Goal: Transaction & Acquisition: Subscribe to service/newsletter

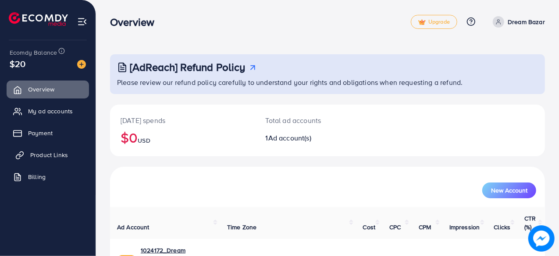
click at [41, 158] on span "Product Links" at bounding box center [49, 155] width 38 height 9
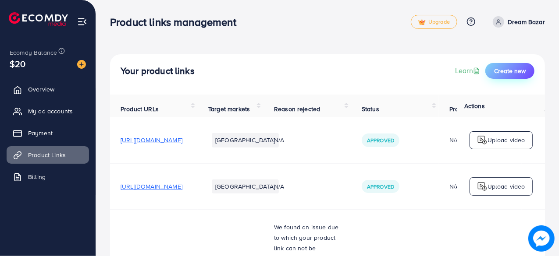
click at [513, 70] on span "Create new" at bounding box center [510, 71] width 32 height 9
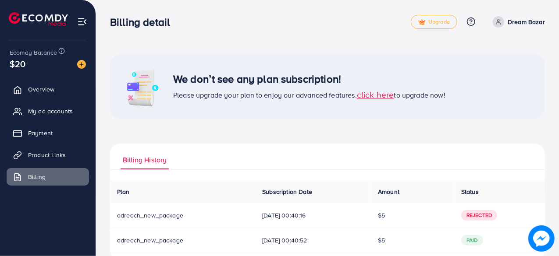
scroll to position [17, 0]
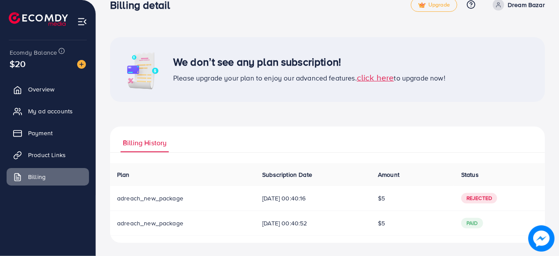
click at [380, 77] on span "click here" at bounding box center [375, 77] width 37 height 12
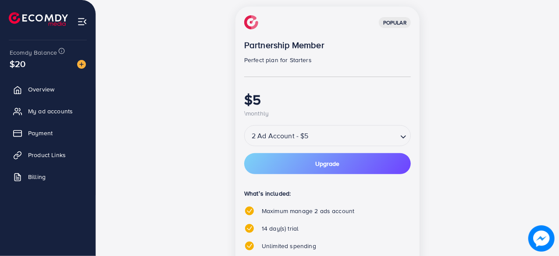
scroll to position [124, 0]
click at [347, 163] on button "Upgrade" at bounding box center [327, 163] width 166 height 21
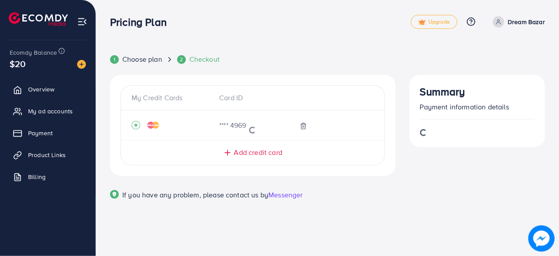
scroll to position [0, 0]
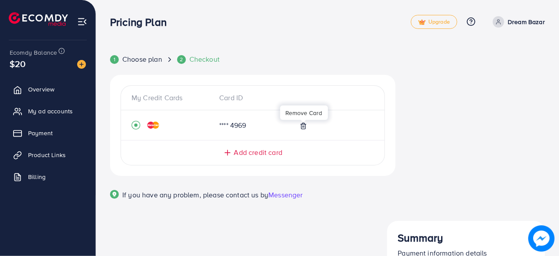
click at [303, 126] on line at bounding box center [303, 127] width 0 height 2
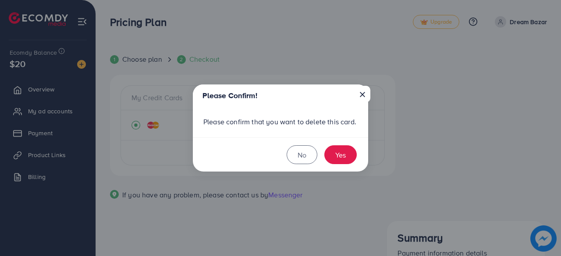
click at [358, 92] on button "×" at bounding box center [362, 94] width 16 height 17
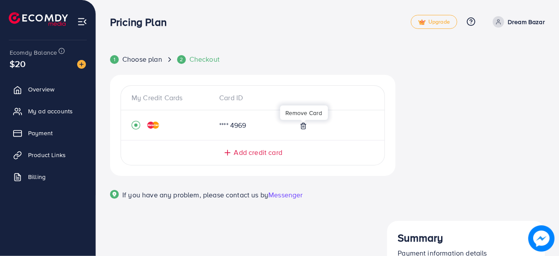
click at [248, 152] on span "Add credit card" at bounding box center [258, 153] width 48 height 10
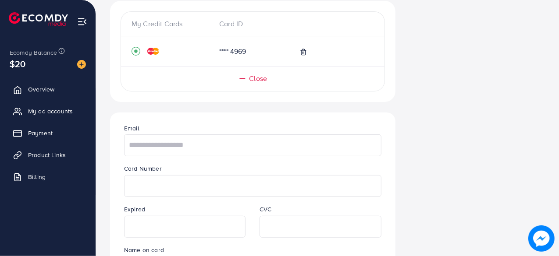
scroll to position [74, 0]
click at [221, 140] on input "text" at bounding box center [252, 145] width 257 height 22
type input "**********"
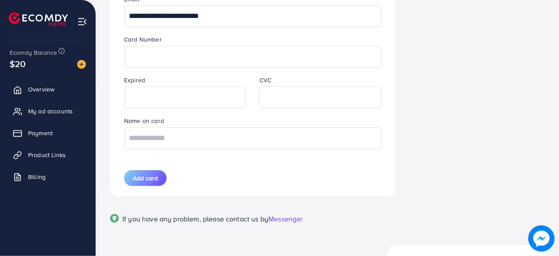
scroll to position [205, 0]
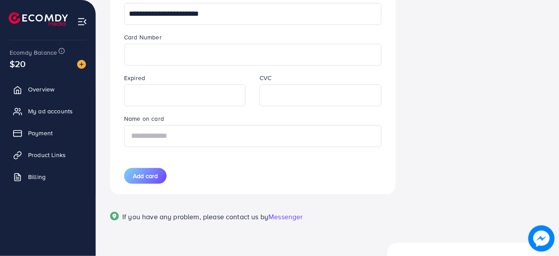
click at [169, 137] on input "text" at bounding box center [252, 136] width 257 height 22
type input "**********"
click at [148, 172] on span "Add card" at bounding box center [145, 176] width 25 height 9
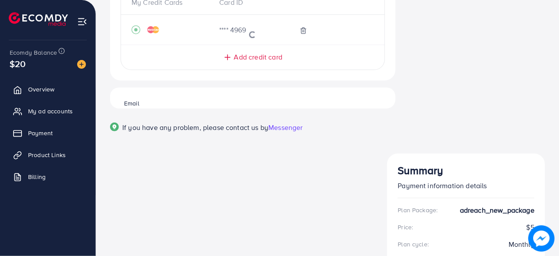
scroll to position [31, 0]
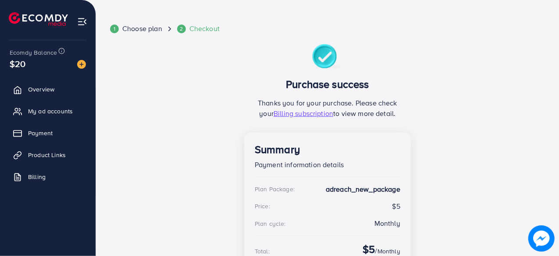
scroll to position [32, 0]
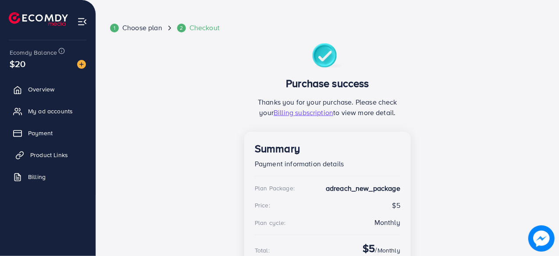
click at [48, 150] on link "Product Links" at bounding box center [48, 155] width 82 height 18
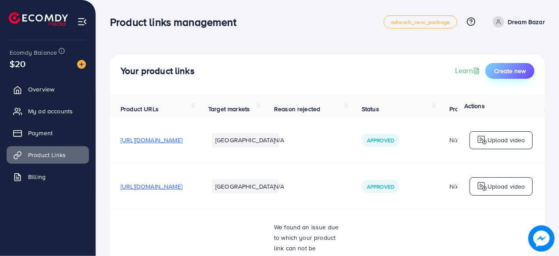
click at [511, 64] on button "Create new" at bounding box center [509, 71] width 49 height 16
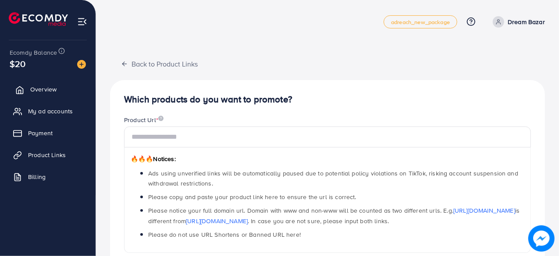
click at [27, 85] on link "Overview" at bounding box center [48, 90] width 82 height 18
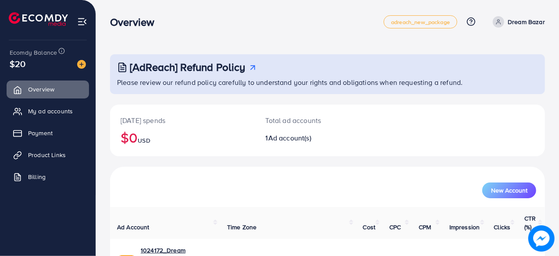
scroll to position [45, 0]
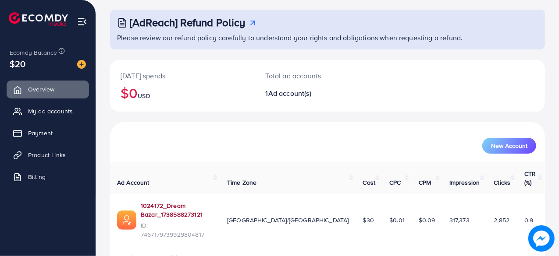
click at [196, 202] on link "1024172_Dream Bazar_1738588273121" at bounding box center [177, 211] width 72 height 18
click at [212, 202] on link "1024172_Dream Bazar_1738588273121" at bounding box center [177, 211] width 72 height 18
